Goal: Use online tool/utility: Utilize a website feature to perform a specific function

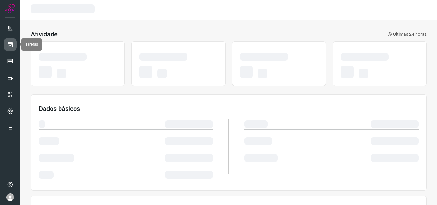
click at [10, 48] on link at bounding box center [10, 44] width 13 height 13
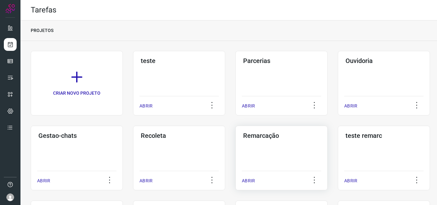
click at [258, 147] on div "Remarcação ABRIR" at bounding box center [281, 158] width 92 height 65
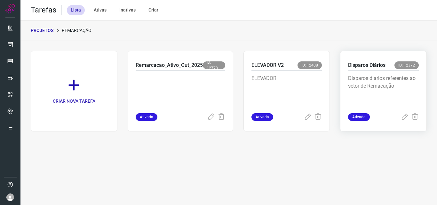
click at [374, 65] on p "Disparos Diários" at bounding box center [366, 65] width 37 height 8
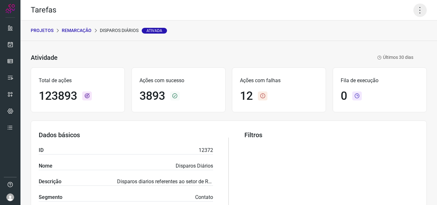
click at [417, 13] on icon at bounding box center [419, 10] width 13 height 13
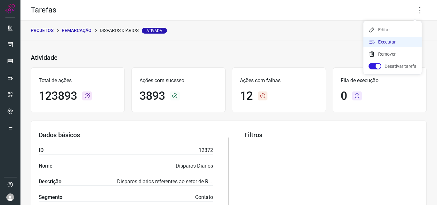
click at [388, 41] on li "Executar" at bounding box center [392, 42] width 58 height 10
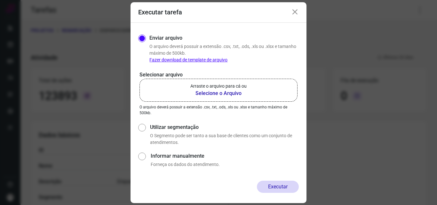
click at [216, 90] on b "Selecione o Arquivo" at bounding box center [218, 94] width 56 height 8
click at [0, 0] on input "Arraste o arquivo para cá ou Selecione o Arquivo" at bounding box center [0, 0] width 0 height 0
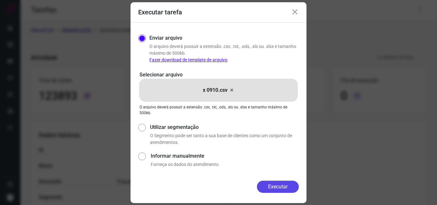
click at [276, 184] on button "Executar" at bounding box center [278, 187] width 42 height 12
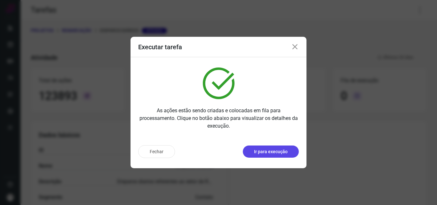
click at [267, 156] on button "Ir para execução" at bounding box center [271, 151] width 56 height 12
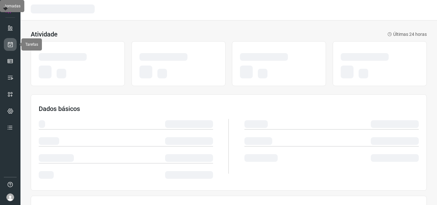
click at [11, 48] on link at bounding box center [10, 44] width 13 height 13
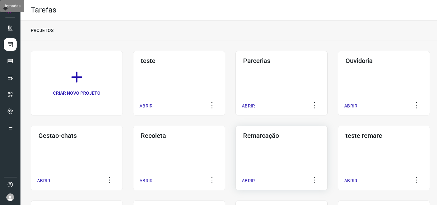
click at [258, 162] on div "Remarcação ABRIR" at bounding box center [281, 158] width 92 height 65
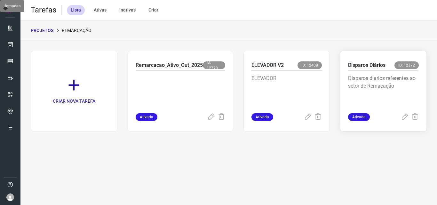
click at [358, 91] on p "Disparos diarios referentes ao setor de Remacação" at bounding box center [383, 91] width 71 height 32
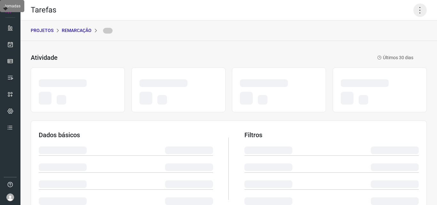
click at [413, 9] on icon at bounding box center [419, 10] width 13 height 13
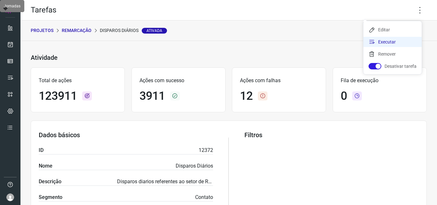
click at [392, 40] on li "Executar" at bounding box center [392, 42] width 58 height 10
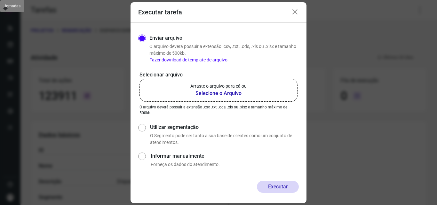
click at [224, 84] on p "Arraste o arquivo para cá ou" at bounding box center [218, 86] width 56 height 7
click at [0, 0] on input "Arraste o arquivo para cá ou Selecione o Arquivo" at bounding box center [0, 0] width 0 height 0
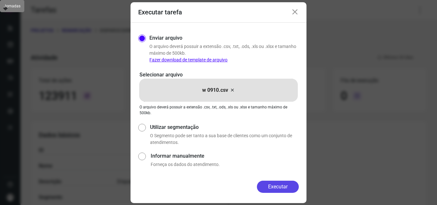
click at [283, 192] on button "Executar" at bounding box center [278, 187] width 42 height 12
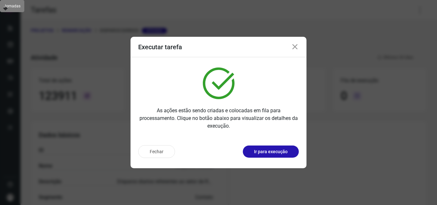
click at [275, 158] on div "Fechar Ir para execução" at bounding box center [218, 151] width 161 height 13
click at [279, 156] on button "Ir para execução" at bounding box center [271, 151] width 56 height 12
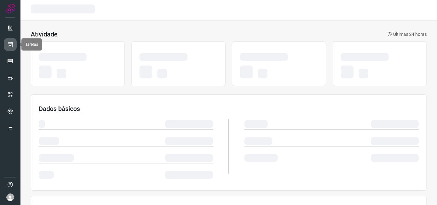
click at [7, 47] on link at bounding box center [10, 44] width 13 height 13
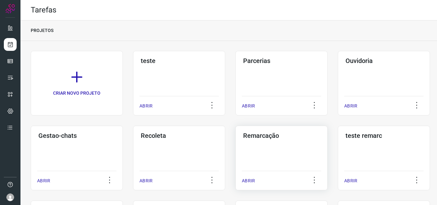
click at [276, 145] on div "Remarcação ABRIR" at bounding box center [281, 158] width 92 height 65
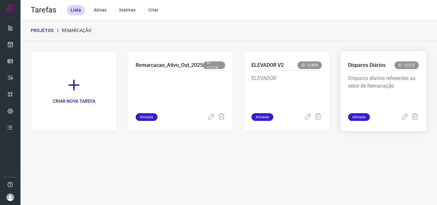
click at [369, 82] on p "Disparos diarios referentes ao setor de Remacação" at bounding box center [383, 91] width 71 height 32
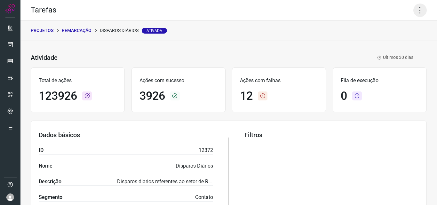
click at [415, 8] on icon at bounding box center [419, 10] width 13 height 13
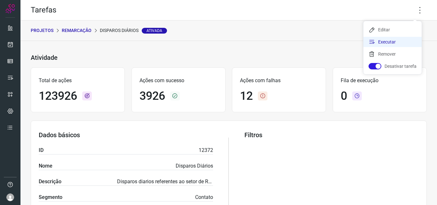
click at [393, 43] on li "Executar" at bounding box center [392, 42] width 58 height 10
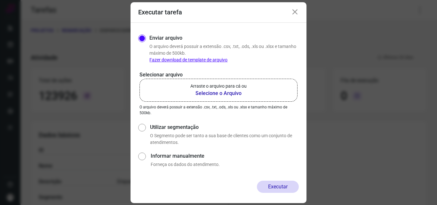
click at [245, 87] on p "Arraste o arquivo para cá ou" at bounding box center [218, 86] width 56 height 7
click at [0, 0] on input "Arraste o arquivo para cá ou Selecione o Arquivo" at bounding box center [0, 0] width 0 height 0
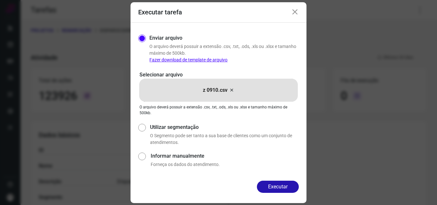
click at [272, 186] on button "Executar" at bounding box center [278, 187] width 42 height 12
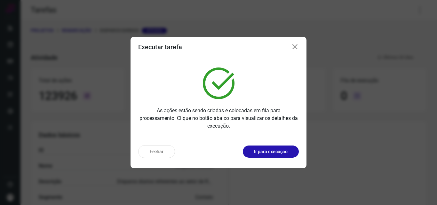
click at [281, 149] on p "Ir para execução" at bounding box center [271, 151] width 34 height 7
